Goal: Task Accomplishment & Management: Use online tool/utility

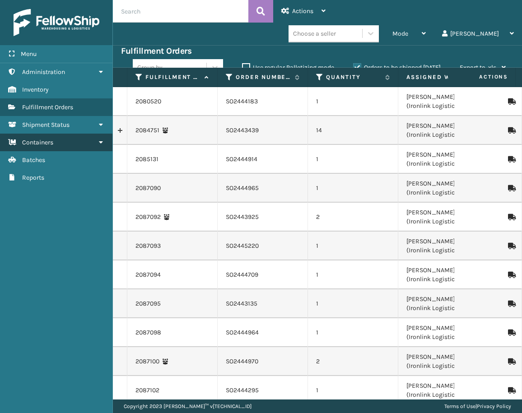
click at [67, 145] on link "Containers" at bounding box center [56, 143] width 112 height 18
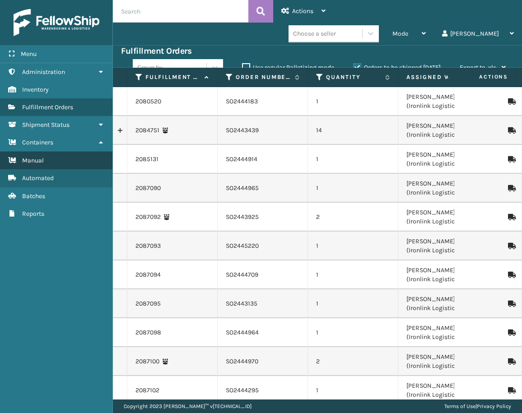
click at [60, 160] on link "Manual" at bounding box center [56, 161] width 112 height 18
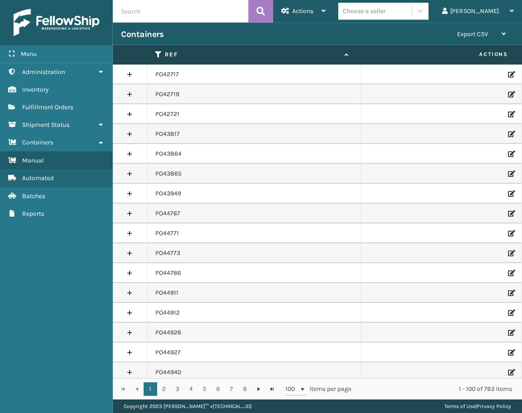
click at [233, 8] on input "text" at bounding box center [180, 11] width 135 height 23
paste input "PO50442"
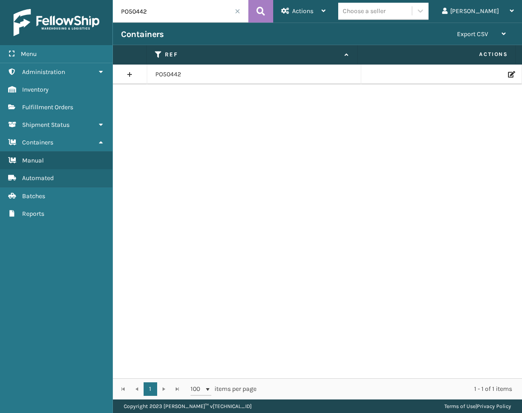
click at [129, 74] on link at bounding box center [130, 74] width 34 height 14
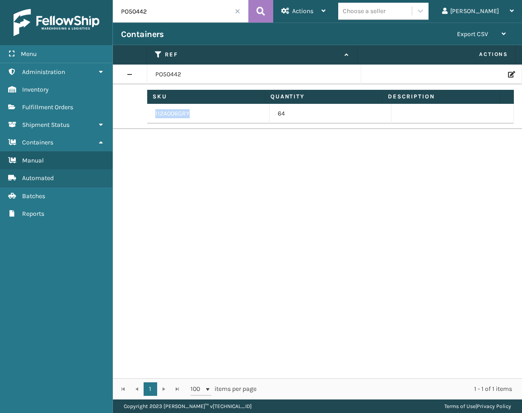
drag, startPoint x: 196, startPoint y: 110, endPoint x: 153, endPoint y: 113, distance: 43.0
click at [153, 113] on td "112A006GRY" at bounding box center [208, 114] width 122 height 20
copy td "112A006GRY"
drag, startPoint x: 145, startPoint y: 12, endPoint x: 103, endPoint y: 11, distance: 41.5
click at [103, 0] on div "Menu Inventory Administration Inventory Inventory Inventory Fulfillment Orders …" at bounding box center [261, 0] width 522 height 0
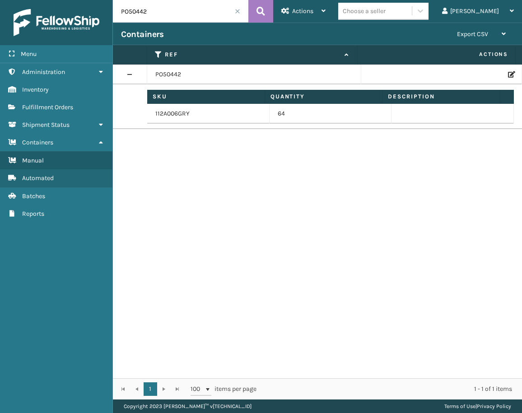
paste input "359"
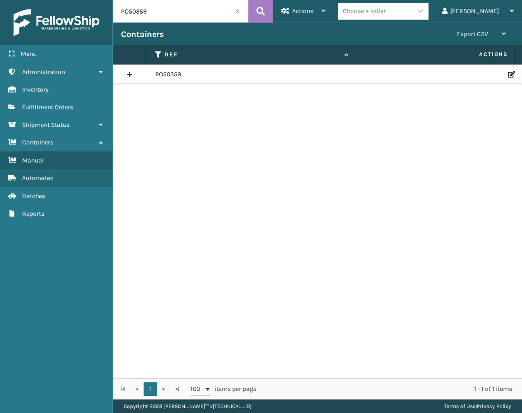
click at [128, 72] on link at bounding box center [130, 74] width 34 height 14
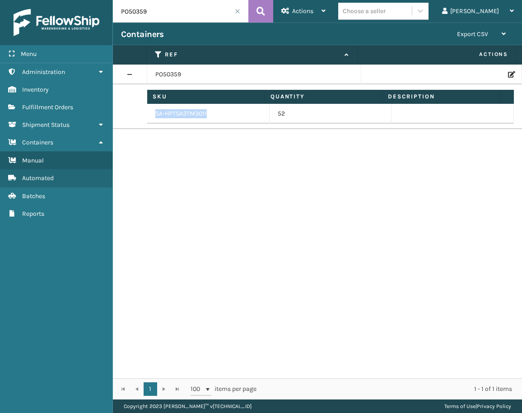
drag, startPoint x: 215, startPoint y: 112, endPoint x: 153, endPoint y: 113, distance: 61.9
click at [153, 113] on td "SA-HPTSA3TM3011" at bounding box center [208, 114] width 122 height 20
copy td "SA-HPTSA3TM3011"
drag, startPoint x: 149, startPoint y: 13, endPoint x: 78, endPoint y: 13, distance: 70.9
click at [78, 0] on div "Menu Containers Administration Containers Inventory Containers Fulfillment Orde…" at bounding box center [261, 0] width 522 height 0
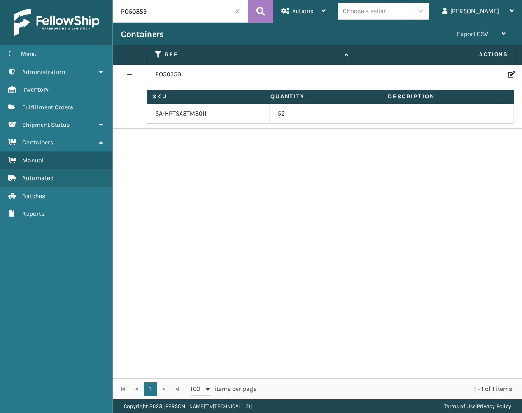
paste input "405"
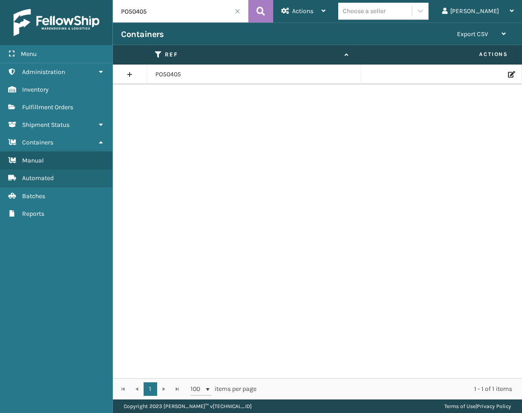
click at [129, 76] on link at bounding box center [130, 74] width 34 height 14
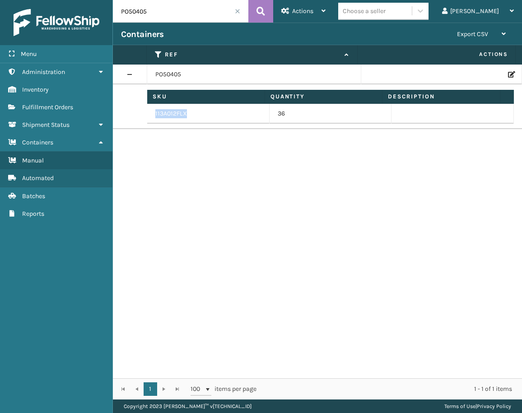
drag, startPoint x: 187, startPoint y: 112, endPoint x: 155, endPoint y: 112, distance: 32.1
click at [155, 112] on td "113A012FLX" at bounding box center [208, 114] width 122 height 20
copy td "113A012FLX"
drag, startPoint x: 152, startPoint y: 18, endPoint x: 101, endPoint y: 9, distance: 51.8
click at [99, 0] on div "Menu Containers Administration Containers Inventory Containers Fulfillment Orde…" at bounding box center [261, 0] width 522 height 0
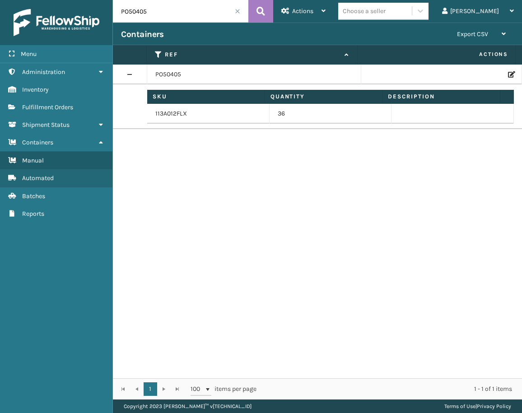
paste input "49707"
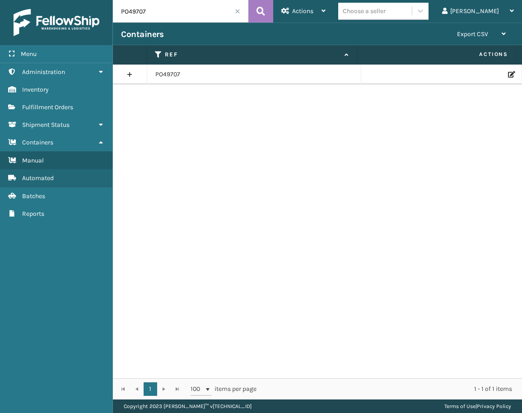
drag, startPoint x: 128, startPoint y: 73, endPoint x: 134, endPoint y: 73, distance: 5.9
click at [128, 73] on link at bounding box center [130, 74] width 34 height 14
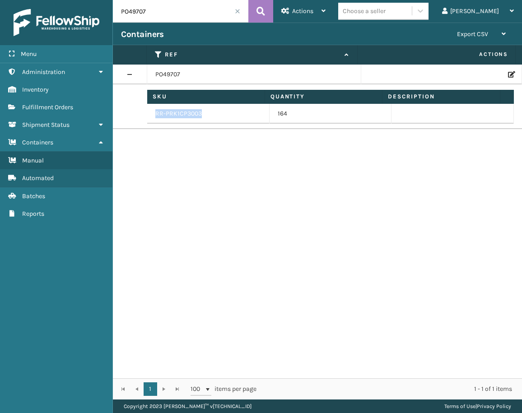
drag, startPoint x: 206, startPoint y: 114, endPoint x: 155, endPoint y: 108, distance: 50.9
click at [155, 108] on td "RR-PRK1CP3003" at bounding box center [208, 114] width 122 height 20
copy td "RR-PRK1CP3003"
drag, startPoint x: 107, startPoint y: 11, endPoint x: 86, endPoint y: 11, distance: 20.8
click at [86, 0] on div "Menu Containers Administration Containers Inventory Containers Fulfillment Orde…" at bounding box center [261, 0] width 522 height 0
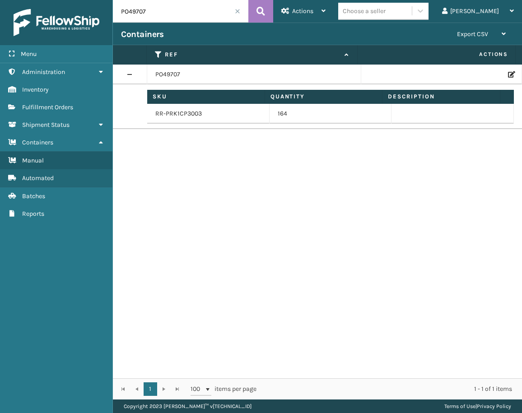
paste input "50369"
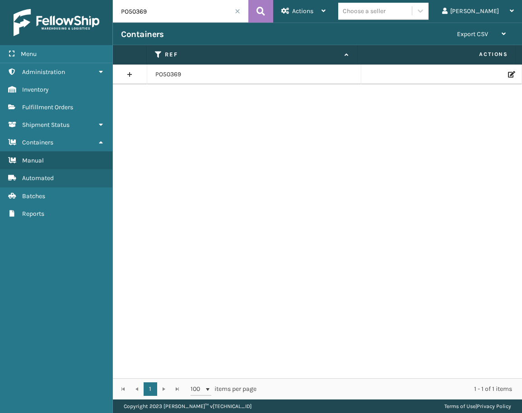
click at [131, 72] on link at bounding box center [130, 74] width 34 height 14
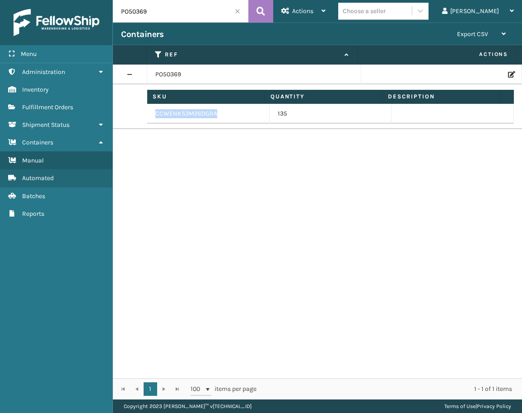
drag, startPoint x: 218, startPoint y: 110, endPoint x: 149, endPoint y: 110, distance: 69.1
click at [149, 110] on td "CCWENKS3M26DGRA" at bounding box center [208, 114] width 122 height 20
copy td "CCWENKS3M26DGRA"
drag, startPoint x: 106, startPoint y: 10, endPoint x: 99, endPoint y: 10, distance: 7.2
click at [99, 0] on div "Menu Containers Administration Containers Inventory Containers Fulfillment Orde…" at bounding box center [261, 0] width 522 height 0
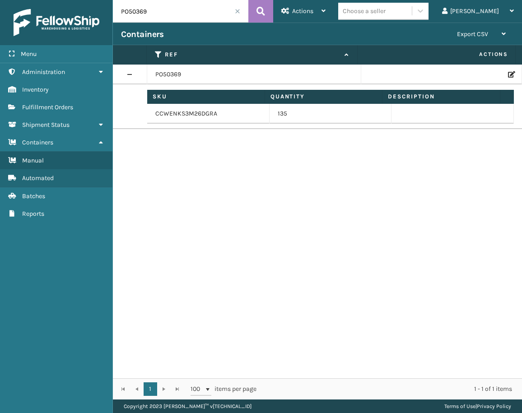
paste input "78"
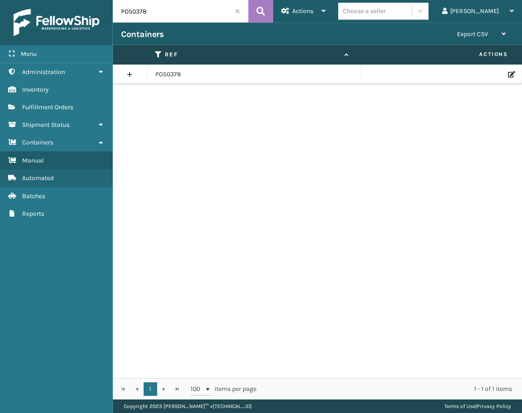
click at [129, 76] on link at bounding box center [130, 74] width 34 height 14
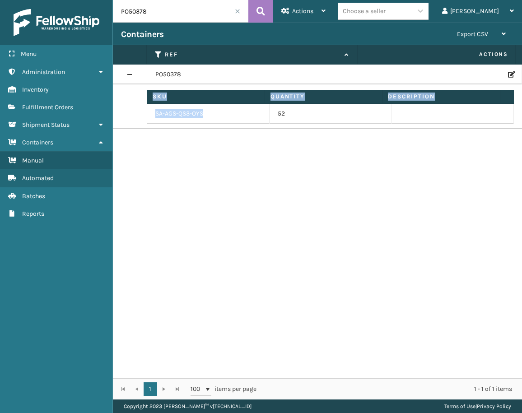
drag, startPoint x: 201, startPoint y: 113, endPoint x: 143, endPoint y: 113, distance: 58.7
click at [143, 113] on tr "Sku Quantity Description SA-AGS-QS3-OYS 52 Sku" at bounding box center [317, 106] width 409 height 45
click at [192, 130] on div "PO50378 Sku Quantity Description SA-AGS-QS3-OYS 52 Sku" at bounding box center [317, 222] width 409 height 314
drag, startPoint x: 199, startPoint y: 114, endPoint x: 154, endPoint y: 112, distance: 44.8
click at [154, 112] on td "SA-AGS-QS3-OYS" at bounding box center [208, 114] width 122 height 20
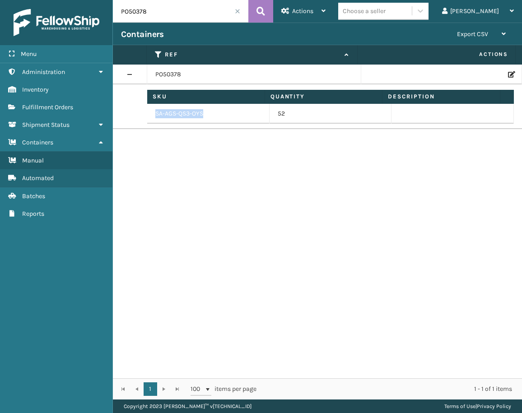
copy td "SA-AGS-QS3-OYS"
drag, startPoint x: 152, startPoint y: 5, endPoint x: 94, endPoint y: 6, distance: 57.3
click at [94, 0] on div "Menu Shipment Status Administration Shipment Status Inventory Shipment Status F…" at bounding box center [261, 0] width 522 height 0
paste input "48262"
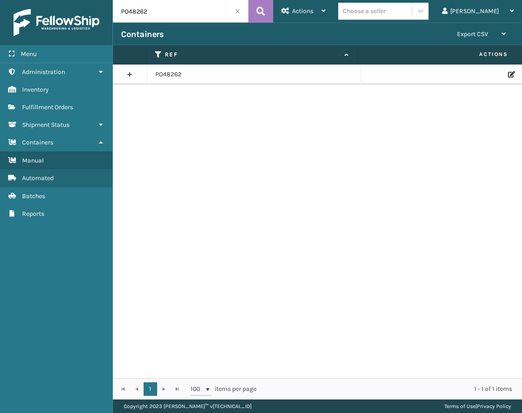
click at [129, 74] on link at bounding box center [130, 74] width 34 height 14
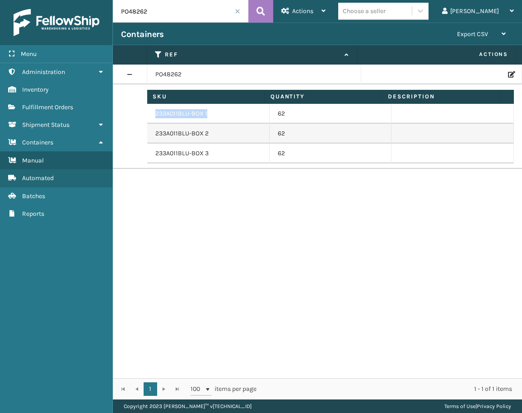
drag, startPoint x: 207, startPoint y: 111, endPoint x: 156, endPoint y: 107, distance: 51.1
click at [156, 107] on td "233A011BLU-BOX 1" at bounding box center [208, 114] width 122 height 20
copy td "233A011BLU-BOX 1"
drag, startPoint x: 206, startPoint y: 132, endPoint x: 153, endPoint y: 131, distance: 52.8
click at [153, 131] on td "233A011BLU-BOX 2" at bounding box center [208, 134] width 122 height 20
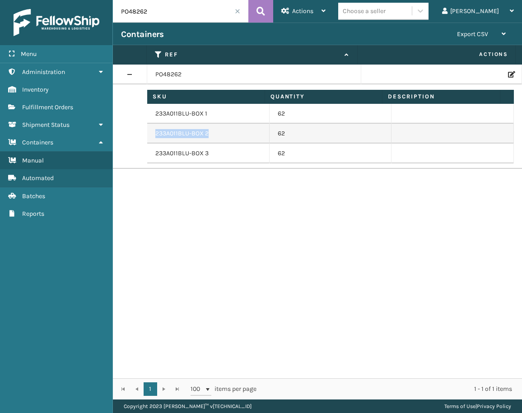
copy td "233A011BLU-BOX 2"
drag, startPoint x: 207, startPoint y: 149, endPoint x: 154, endPoint y: 149, distance: 53.3
click at [154, 149] on td "233A011BLU-BOX 3" at bounding box center [208, 154] width 122 height 20
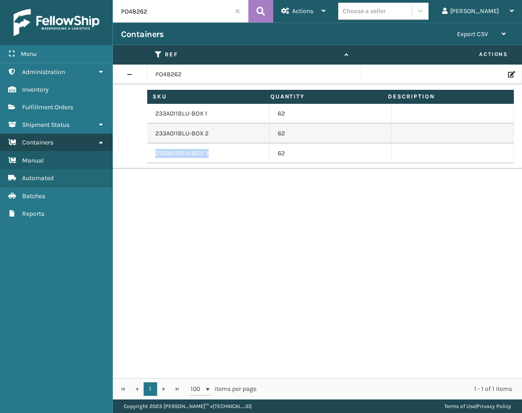
copy td "233A011BLU-BOX 3"
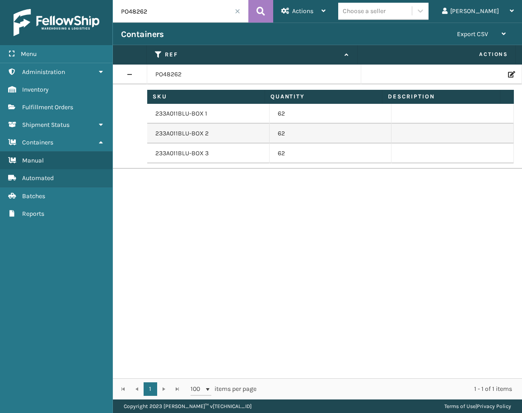
drag, startPoint x: 148, startPoint y: 12, endPoint x: 86, endPoint y: 9, distance: 61.5
click at [86, 0] on div "Menu Shipment Status Administration Shipment Status Inventory Shipment Status F…" at bounding box center [261, 0] width 522 height 0
paste input "949"
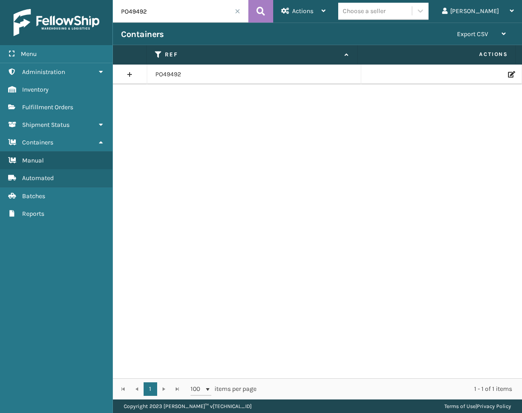
click at [131, 72] on link at bounding box center [130, 74] width 34 height 14
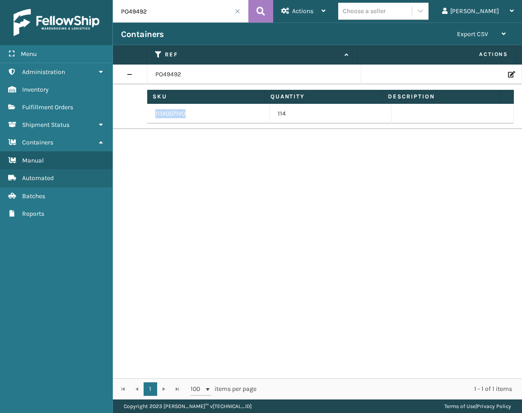
drag, startPoint x: 189, startPoint y: 116, endPoint x: 154, endPoint y: 114, distance: 34.9
click at [154, 114] on td "111A007IVO" at bounding box center [208, 114] width 122 height 20
copy td "111A007IVO"
drag, startPoint x: 149, startPoint y: 17, endPoint x: 109, endPoint y: 14, distance: 40.2
click at [109, 0] on div "Menu Manual Administration Manual Inventory Manual Fulfillment Orders Manual Sh…" at bounding box center [261, 0] width 522 height 0
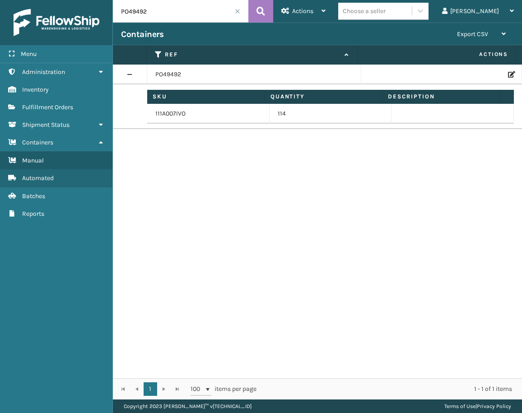
paste input "655"
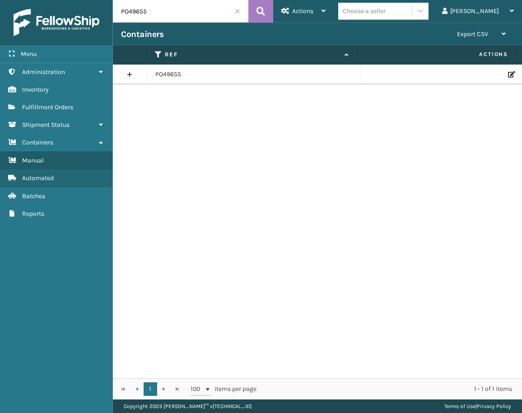
click at [135, 74] on link at bounding box center [130, 74] width 34 height 14
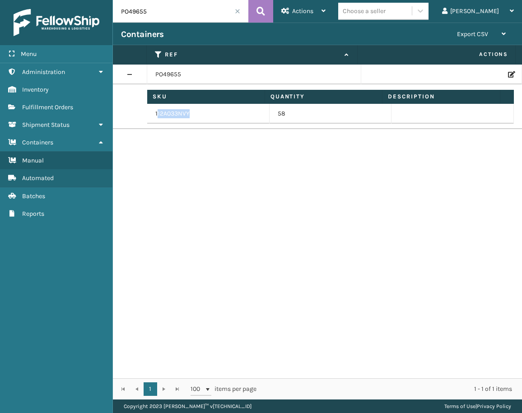
drag, startPoint x: 188, startPoint y: 112, endPoint x: 156, endPoint y: 107, distance: 31.9
click at [156, 107] on td "112A033NVY" at bounding box center [208, 114] width 122 height 20
drag, startPoint x: 156, startPoint y: 107, endPoint x: 182, endPoint y: 112, distance: 26.1
click at [182, 112] on td "112A033NVY" at bounding box center [208, 114] width 122 height 20
drag, startPoint x: 192, startPoint y: 112, endPoint x: 153, endPoint y: 106, distance: 39.4
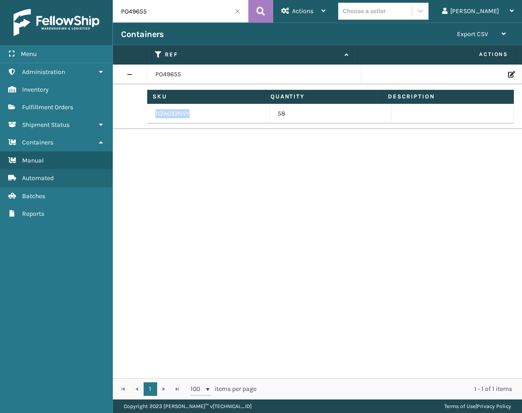
click at [153, 106] on td "112A033NVY" at bounding box center [208, 114] width 122 height 20
drag, startPoint x: 152, startPoint y: 14, endPoint x: 105, endPoint y: 12, distance: 46.5
click at [105, 0] on div "Menu Manual Administration Manual Inventory Manual Fulfillment Orders Manual Sh…" at bounding box center [261, 0] width 522 height 0
paste input "50414"
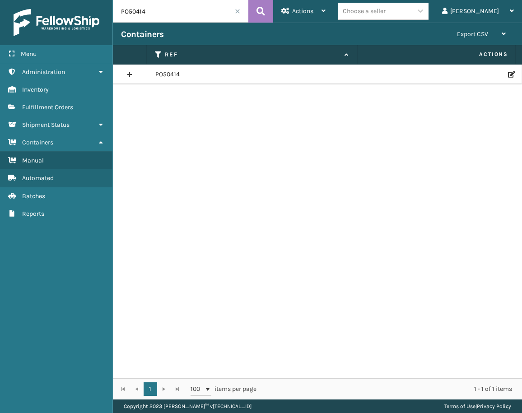
drag, startPoint x: 126, startPoint y: 72, endPoint x: 136, endPoint y: 72, distance: 9.5
click at [128, 72] on link at bounding box center [130, 74] width 34 height 14
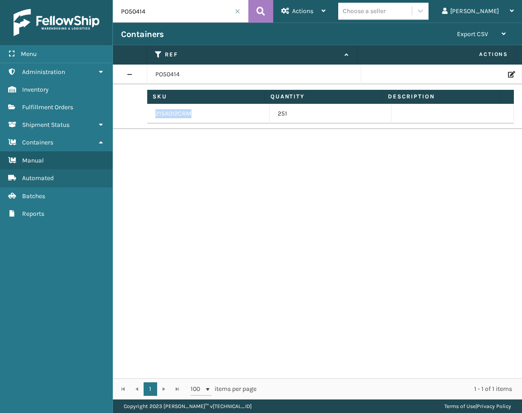
drag, startPoint x: 191, startPoint y: 112, endPoint x: 152, endPoint y: 112, distance: 39.3
click at [152, 112] on td "215A012CRM" at bounding box center [208, 114] width 122 height 20
drag, startPoint x: 148, startPoint y: 9, endPoint x: 108, endPoint y: 11, distance: 39.8
click at [108, 0] on div "Menu Manual Administration Manual Inventory Manual Fulfillment Orders Manual Sh…" at bounding box center [261, 0] width 522 height 0
paste input "49705"
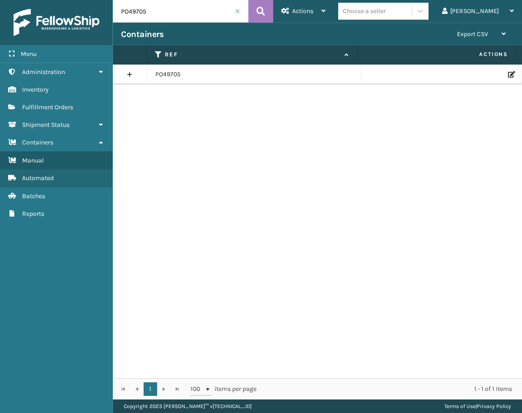
click at [134, 73] on link at bounding box center [130, 74] width 34 height 14
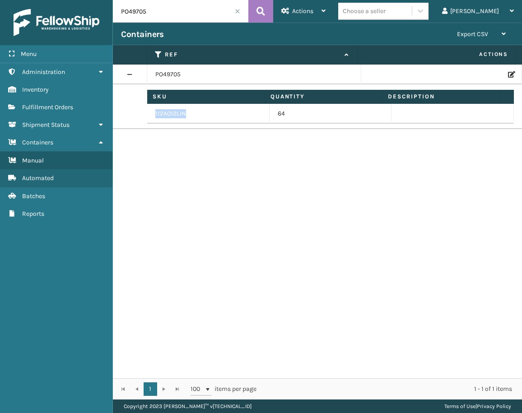
drag, startPoint x: 185, startPoint y: 110, endPoint x: 150, endPoint y: 112, distance: 34.8
click at [150, 112] on td "112A012LIN" at bounding box center [208, 114] width 122 height 20
drag, startPoint x: 148, startPoint y: 10, endPoint x: 114, endPoint y: 10, distance: 33.9
click at [114, 10] on input "PO49705" at bounding box center [180, 11] width 135 height 23
paste input "50946"
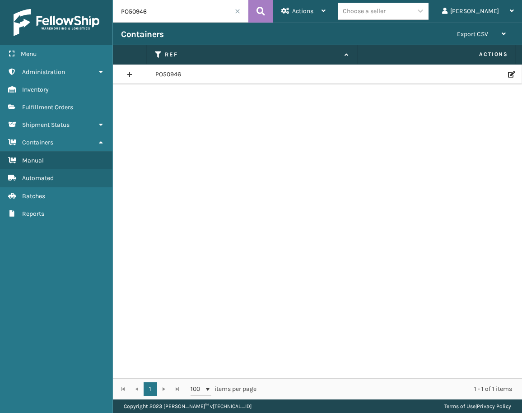
click at [128, 73] on link at bounding box center [130, 74] width 34 height 14
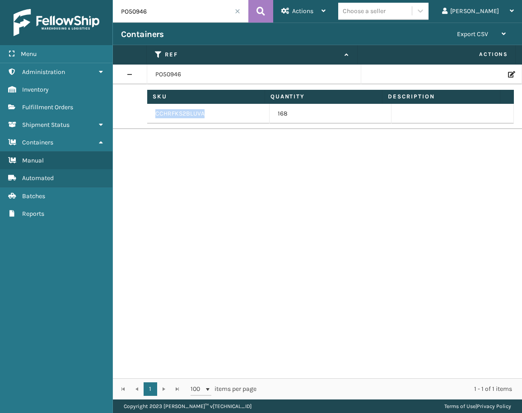
drag, startPoint x: 208, startPoint y: 113, endPoint x: 155, endPoint y: 110, distance: 53.4
click at [155, 110] on td "CCHRFKS2BLUVA" at bounding box center [208, 114] width 122 height 20
drag, startPoint x: 149, startPoint y: 14, endPoint x: 113, endPoint y: 7, distance: 36.7
click at [113, 7] on input "PO50946" at bounding box center [180, 11] width 135 height 23
paste input "410"
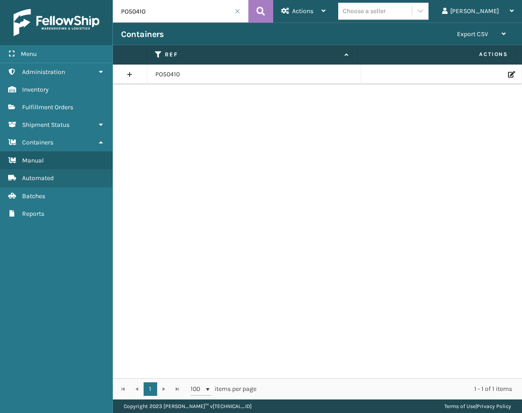
click at [131, 76] on link at bounding box center [130, 74] width 34 height 14
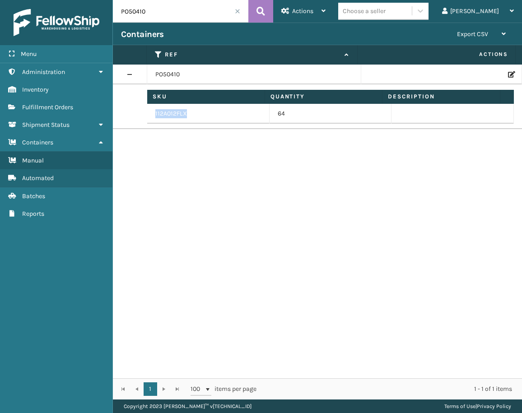
drag, startPoint x: 192, startPoint y: 111, endPoint x: 155, endPoint y: 112, distance: 36.6
click at [155, 112] on td "112A012FLX" at bounding box center [208, 114] width 122 height 20
drag, startPoint x: 153, startPoint y: 14, endPoint x: 117, endPoint y: 3, distance: 37.1
click at [117, 3] on input "PO50410" at bounding box center [180, 11] width 135 height 23
paste input "778"
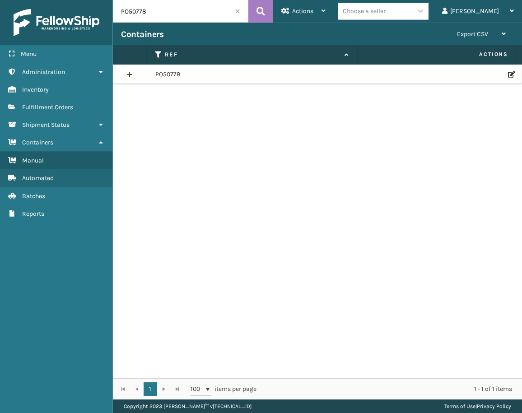
click at [131, 76] on link at bounding box center [130, 74] width 34 height 14
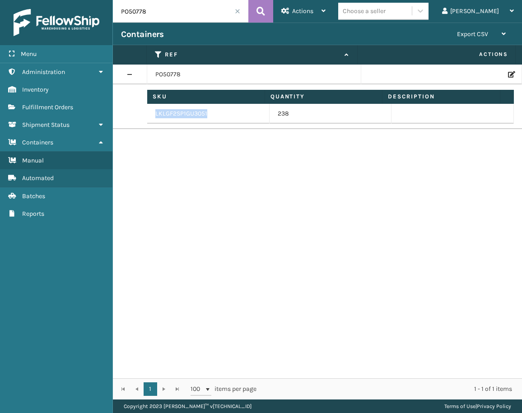
drag, startPoint x: 211, startPoint y: 114, endPoint x: 149, endPoint y: 111, distance: 62.4
click at [151, 111] on td "LKLGF2SP1GU3051" at bounding box center [208, 114] width 122 height 20
drag, startPoint x: 156, startPoint y: 9, endPoint x: 114, endPoint y: 7, distance: 42.0
click at [113, 7] on input "PO50778" at bounding box center [180, 11] width 135 height 23
paste input "403"
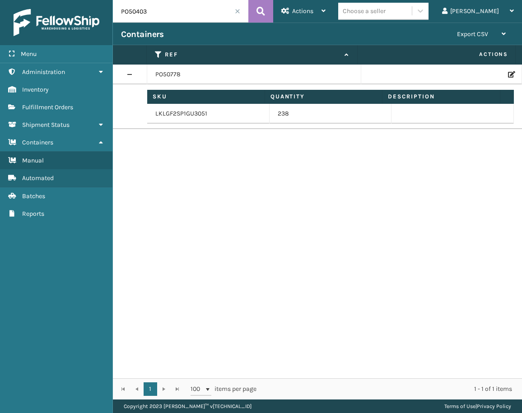
type input "PO50403"
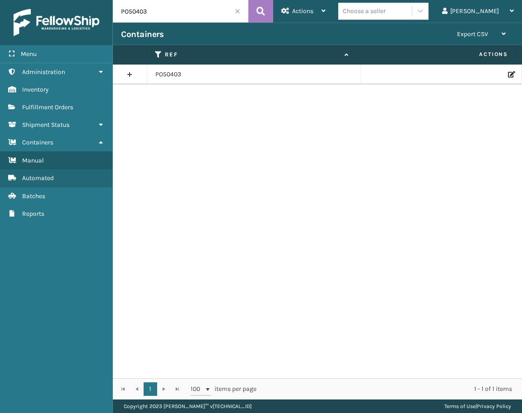
drag, startPoint x: 497, startPoint y: 78, endPoint x: 530, endPoint y: 87, distance: 34.6
click at [521, 87] on html "Menu Administration Administration Administration Inventory Administration Fulf…" at bounding box center [261, 206] width 522 height 413
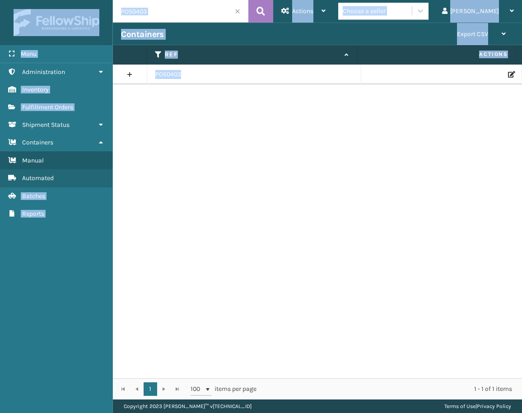
click at [508, 72] on icon at bounding box center [510, 74] width 5 height 6
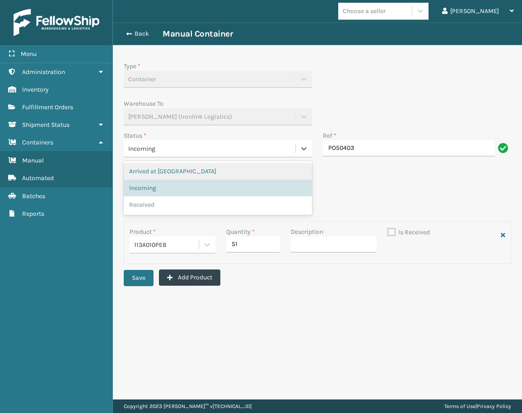
click at [177, 151] on div "Incoming" at bounding box center [209, 148] width 163 height 9
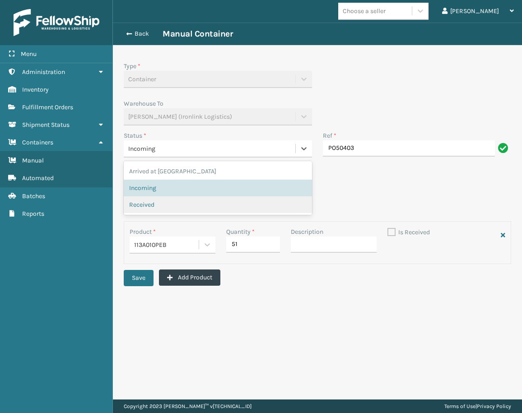
click at [145, 198] on div "Received" at bounding box center [218, 204] width 188 height 17
checkbox input "true"
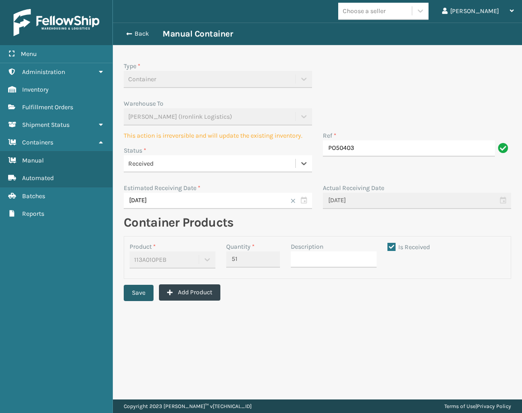
click at [143, 293] on button "Save" at bounding box center [139, 293] width 30 height 16
